Goal: Navigation & Orientation: Find specific page/section

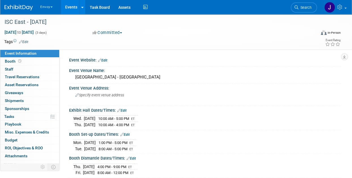
click at [24, 5] on img at bounding box center [19, 8] width 28 height 6
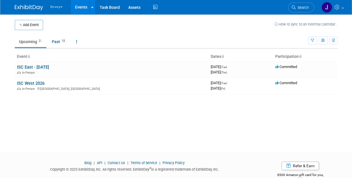
click at [59, 5] on button "Envoy" at bounding box center [60, 6] width 20 height 12
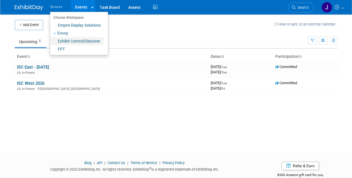
click at [71, 40] on link "Exhibit Control/Discover" at bounding box center [77, 41] width 54 height 8
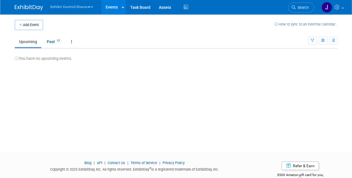
click at [78, 7] on button "Exhibit Control/Discover" at bounding box center [75, 6] width 50 height 12
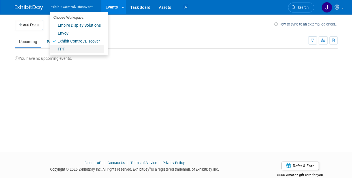
click at [63, 51] on link "FPT" at bounding box center [77, 49] width 54 height 8
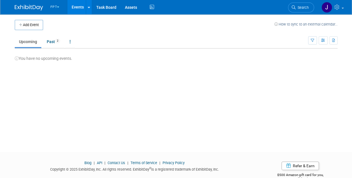
click at [66, 7] on button "FPT" at bounding box center [58, 6] width 17 height 12
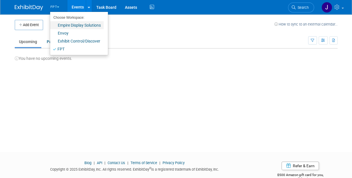
click at [65, 27] on link "Empire Display Solutions" at bounding box center [77, 25] width 54 height 8
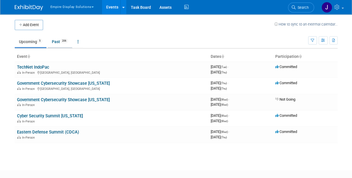
click at [55, 39] on link "Past 206" at bounding box center [60, 41] width 25 height 11
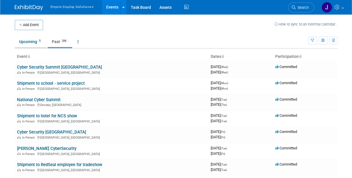
click at [35, 40] on link "Upcoming 5" at bounding box center [31, 41] width 32 height 11
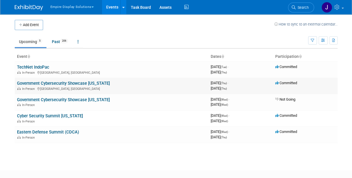
click at [69, 82] on link "Government Cybersecurity Showcase [US_STATE]" at bounding box center [63, 83] width 93 height 5
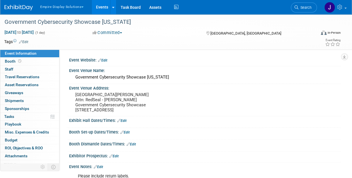
click at [17, 8] on img at bounding box center [19, 8] width 28 height 6
